Goal: Task Accomplishment & Management: Use online tool/utility

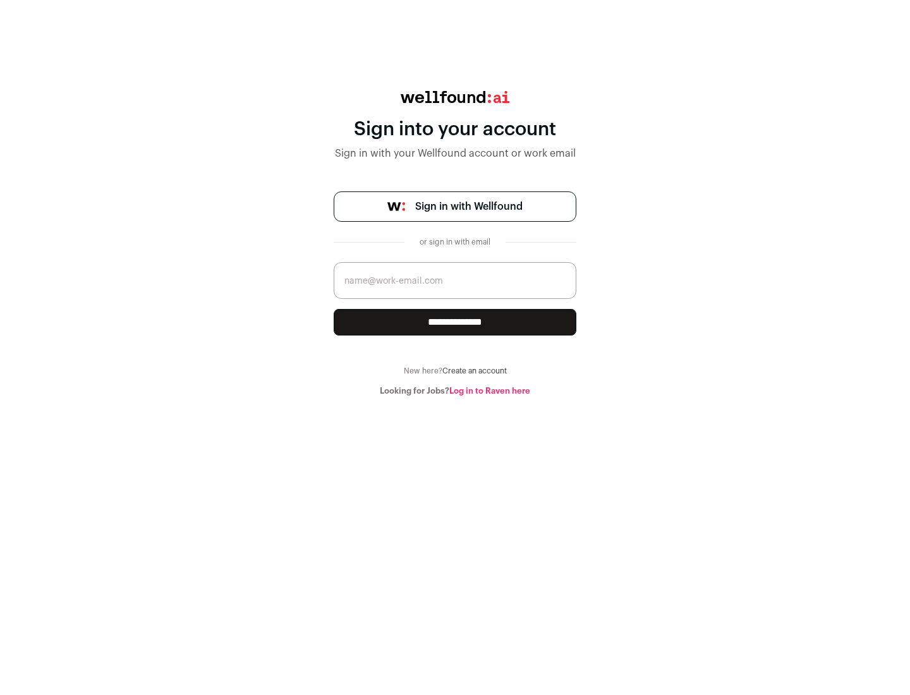
click at [468, 207] on span "Sign in with Wellfound" at bounding box center [468, 206] width 107 height 15
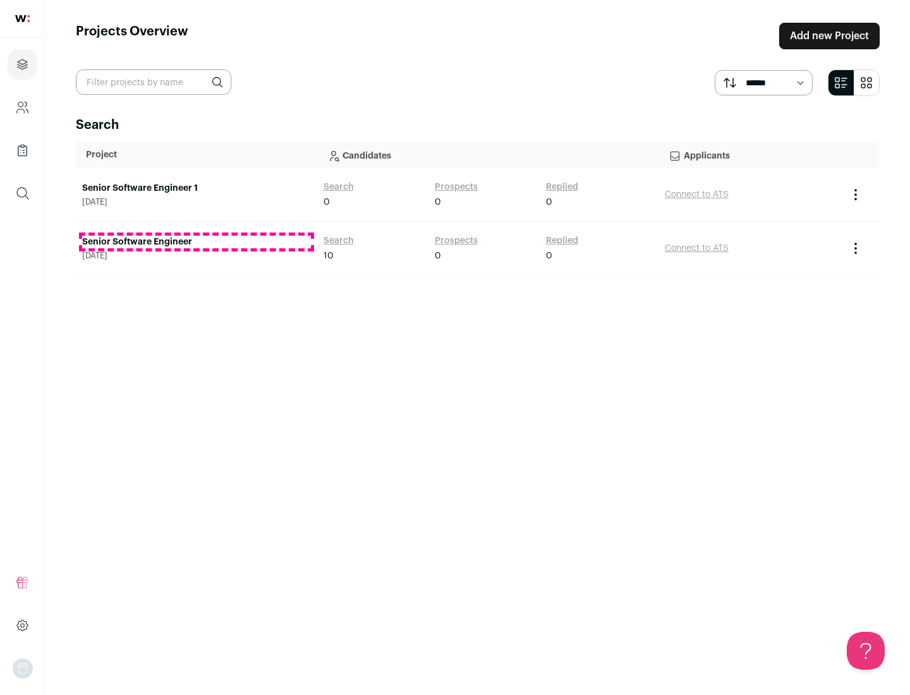
click at [196, 242] on link "Senior Software Engineer" at bounding box center [196, 242] width 229 height 13
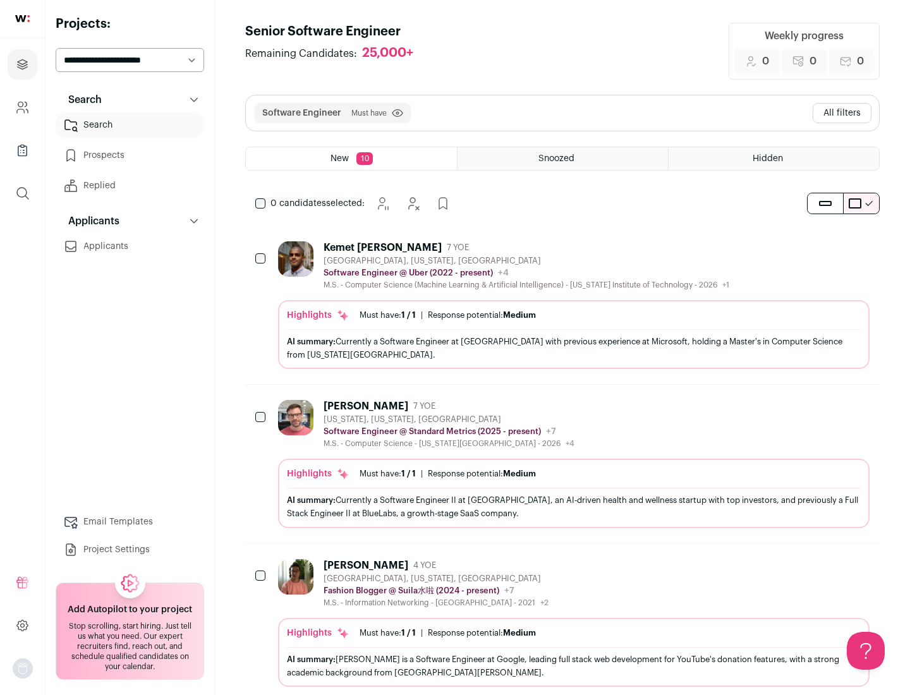
click at [562, 305] on div "Highlights Must have: 1 / 1 How many must haves have been fulfilled? | Response…" at bounding box center [573, 334] width 591 height 69
